Goal: Find contact information: Find contact information

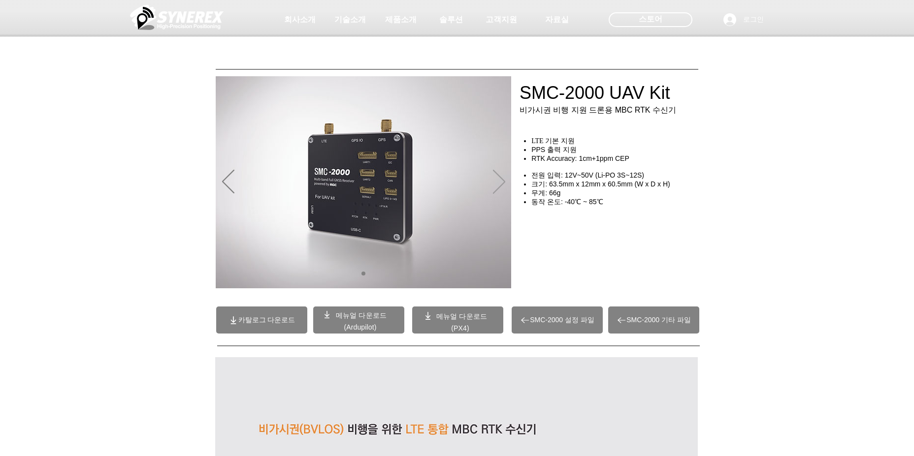
click at [496, 180] on icon "다음" at bounding box center [499, 182] width 12 height 24
click at [456, 200] on img "슬라이드쇼" at bounding box center [363, 182] width 295 height 212
drag, startPoint x: 511, startPoint y: 192, endPoint x: 512, endPoint y: 188, distance: 4.9
click at [511, 191] on div "main content" at bounding box center [457, 224] width 914 height 147
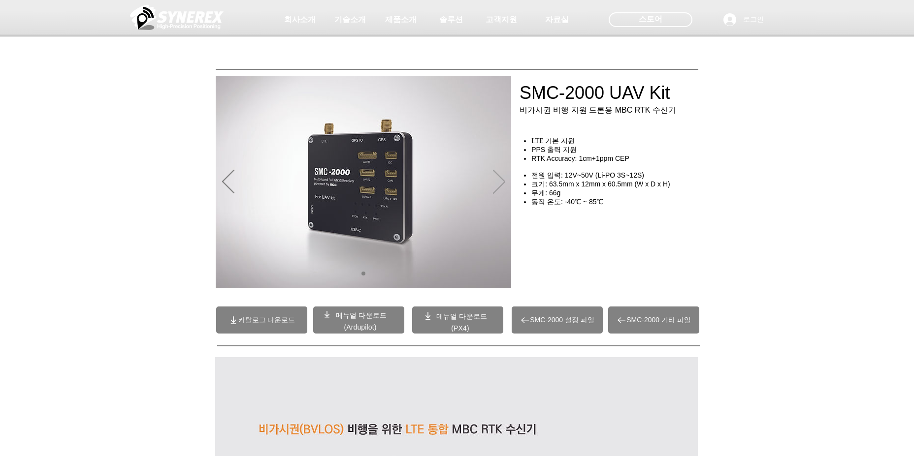
click at [505, 181] on div "슬라이드쇼" at bounding box center [363, 182] width 295 height 212
click at [505, 181] on icon "다음" at bounding box center [499, 182] width 12 height 24
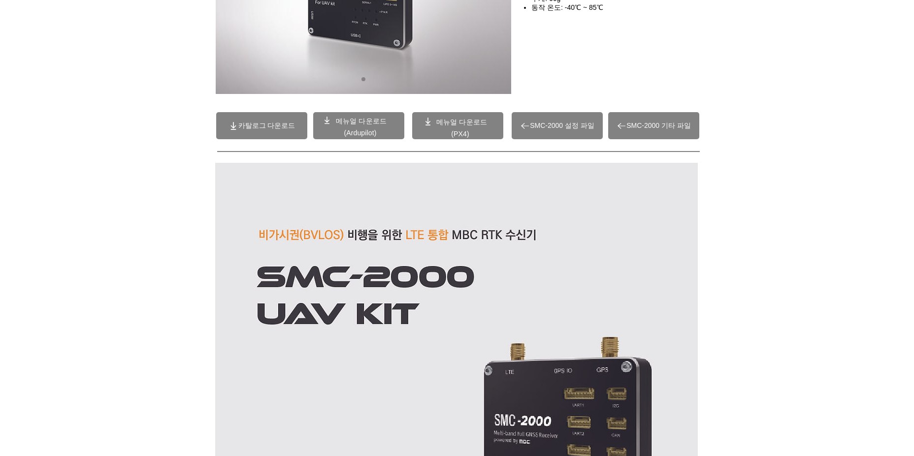
scroll to position [197, 0]
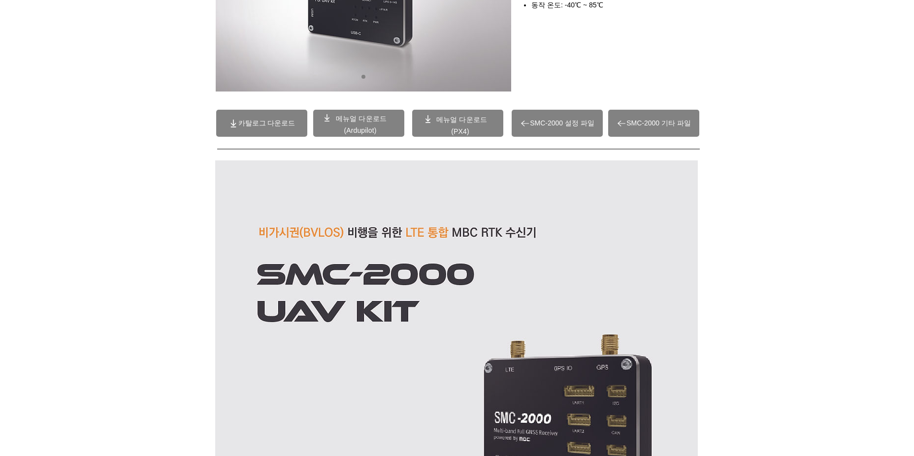
click at [234, 121] on icon "카탈로그 다운로드" at bounding box center [233, 124] width 10 height 10
click at [461, 134] on span "(PX4)" at bounding box center [460, 131] width 18 height 8
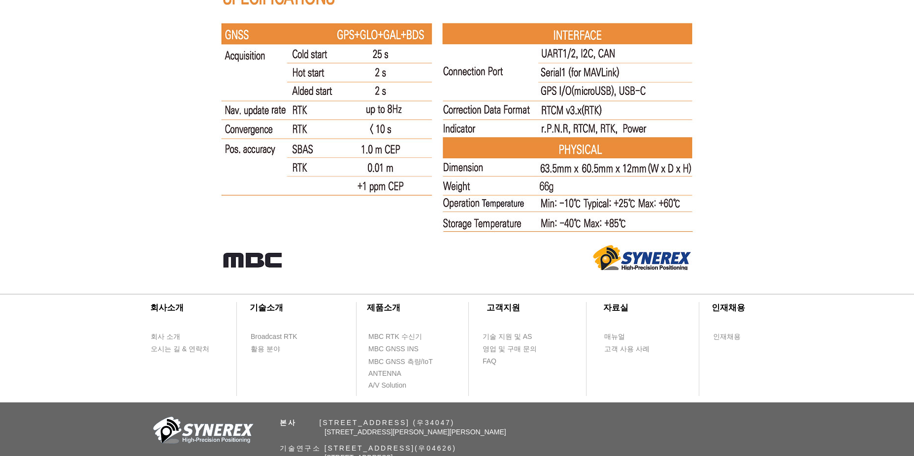
scroll to position [6461, 0]
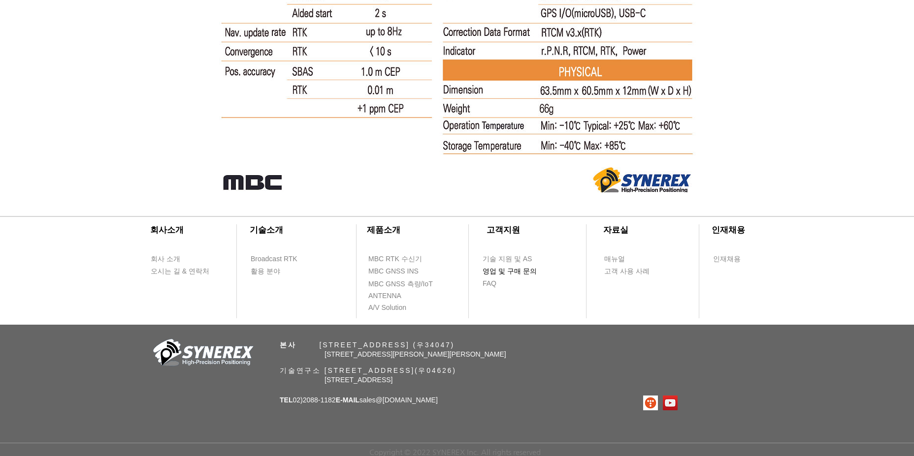
click at [532, 268] on span "영업 및 구매 문의" at bounding box center [509, 272] width 54 height 10
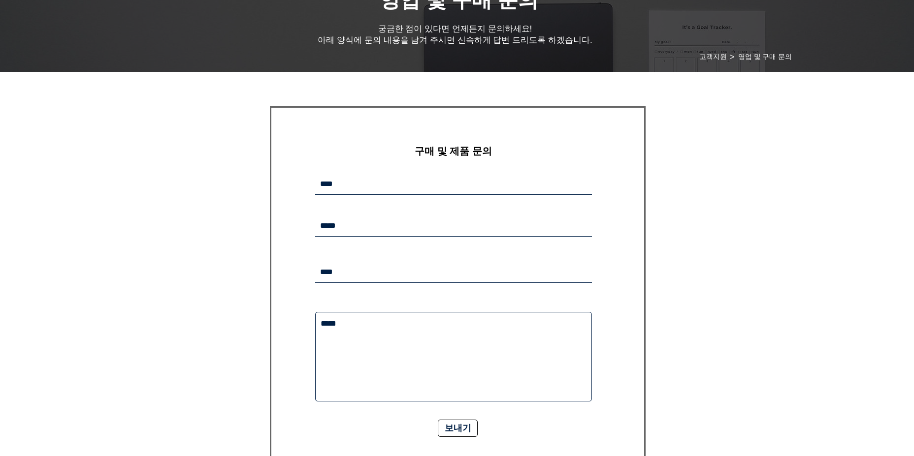
scroll to position [344, 0]
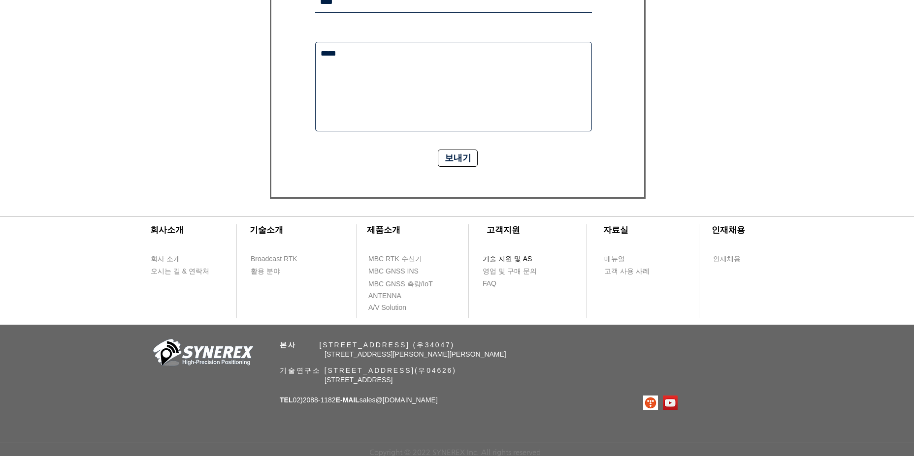
click at [513, 259] on span "기술 지원 및 AS" at bounding box center [506, 259] width 49 height 10
select select "******"
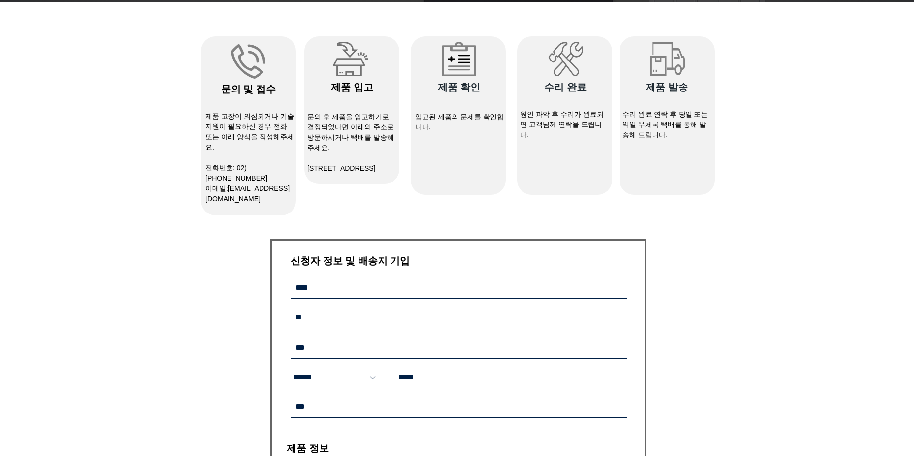
scroll to position [7, 0]
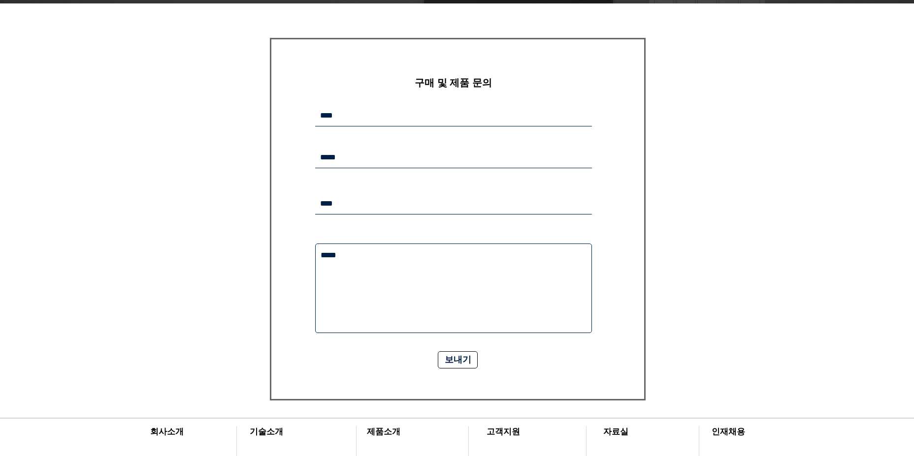
scroll to position [246, 0]
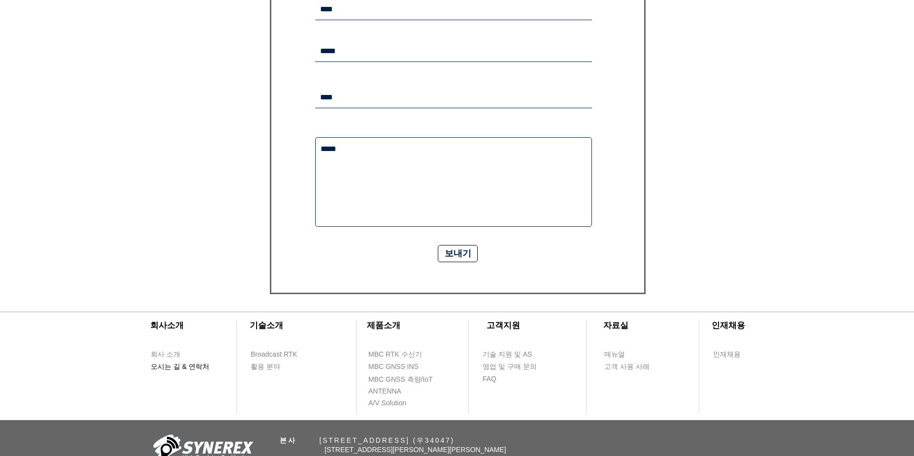
click at [204, 370] on span "오시는 길 & 연락처" at bounding box center [180, 367] width 59 height 10
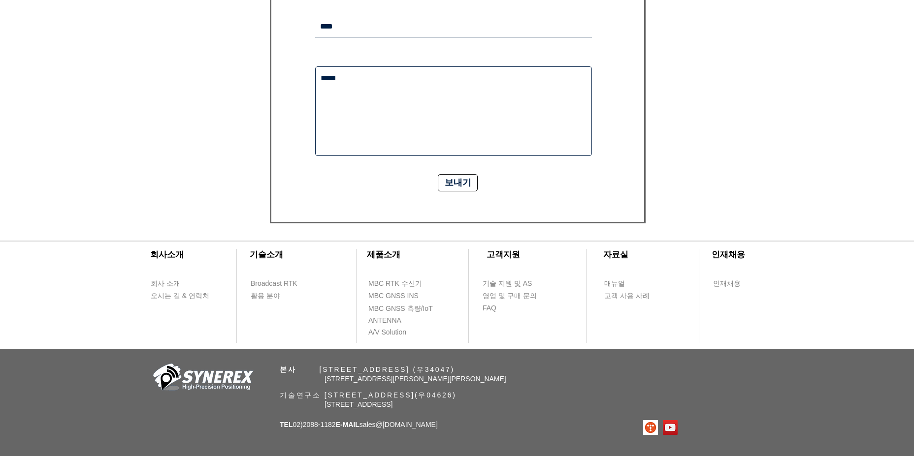
scroll to position [344, 0]
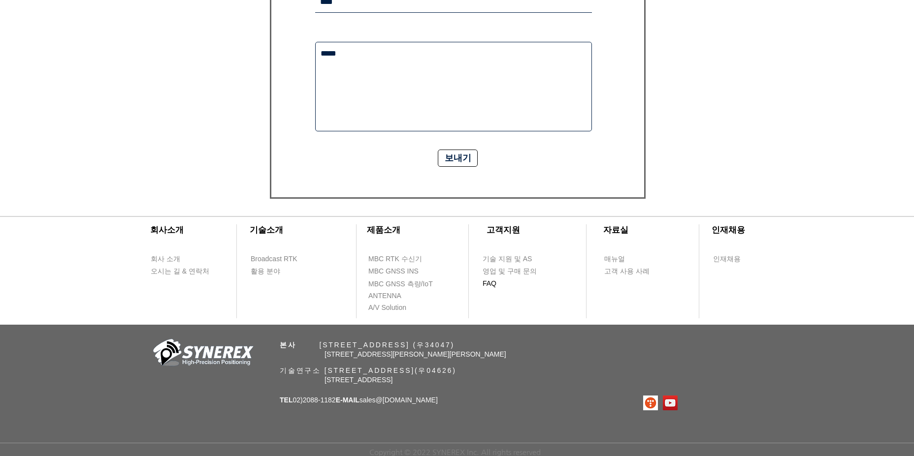
click at [498, 282] on span "FAQ" at bounding box center [510, 283] width 56 height 11
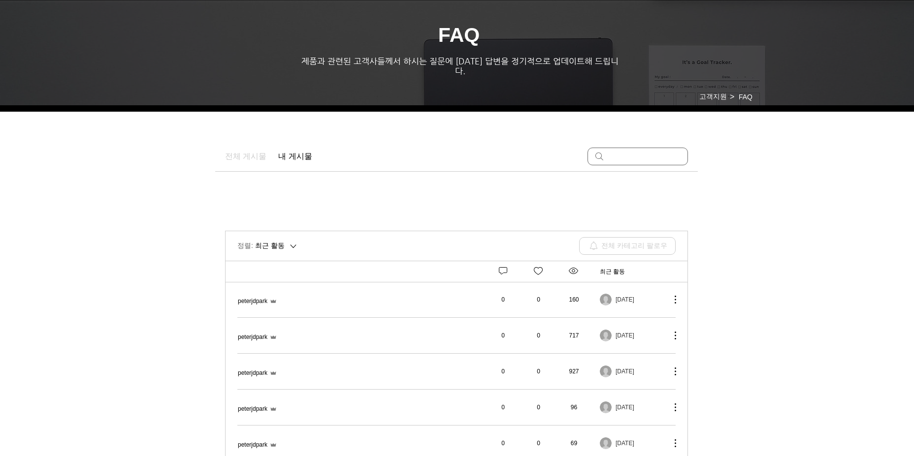
scroll to position [98, 0]
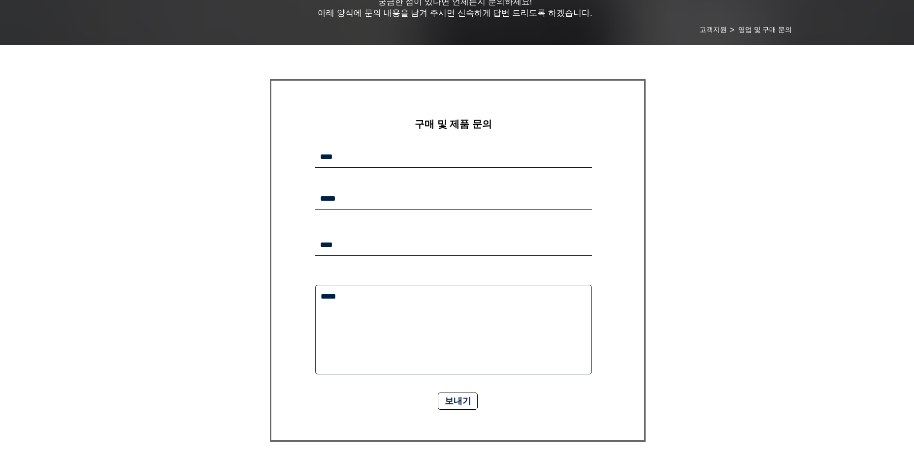
scroll to position [344, 0]
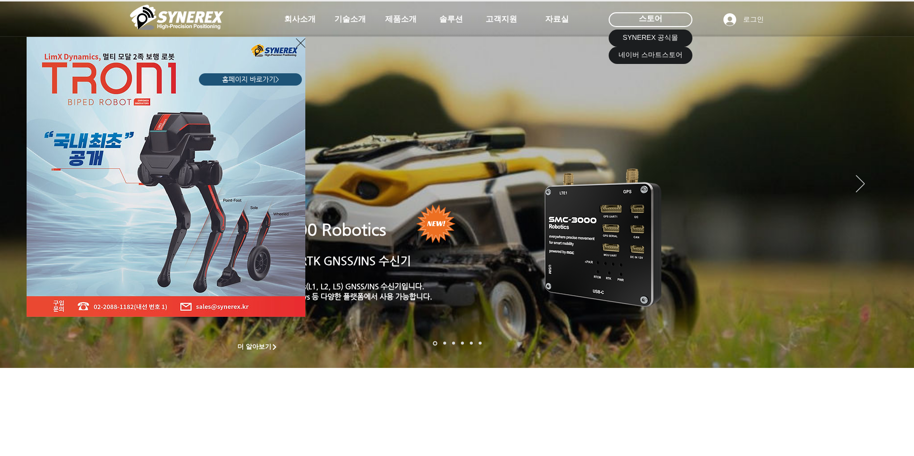
click at [660, 59] on div "LimX Dinamics" at bounding box center [457, 228] width 914 height 456
click at [641, 56] on div "LimX Dinamics" at bounding box center [457, 228] width 914 height 456
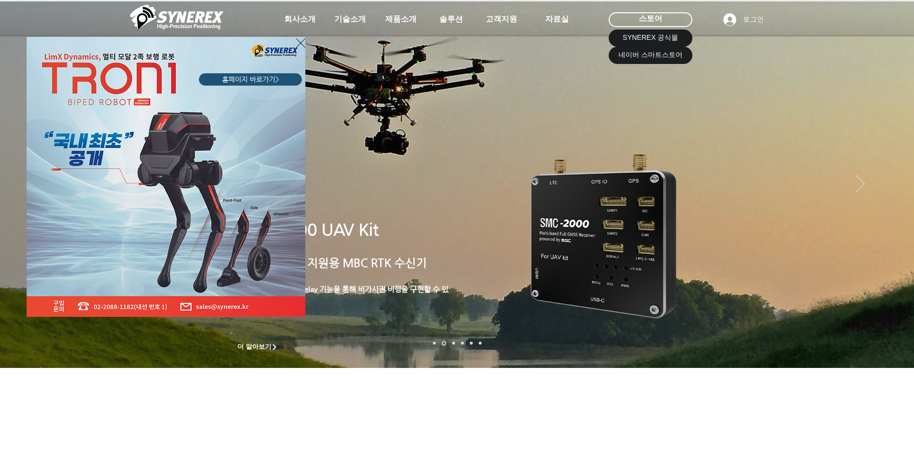
click at [297, 45] on icon "사이트로 돌아가기" at bounding box center [300, 43] width 9 height 12
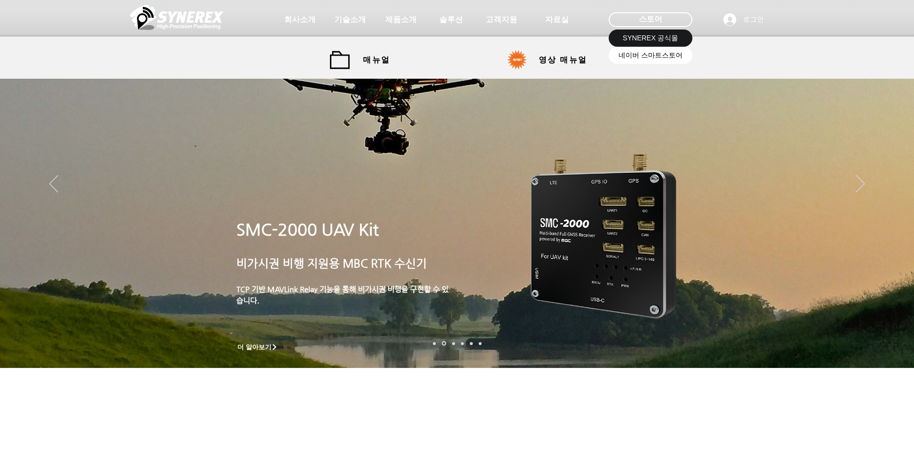
click at [640, 52] on span "네이버 스마트스토어" at bounding box center [650, 56] width 64 height 10
